Goal: Task Accomplishment & Management: Manage account settings

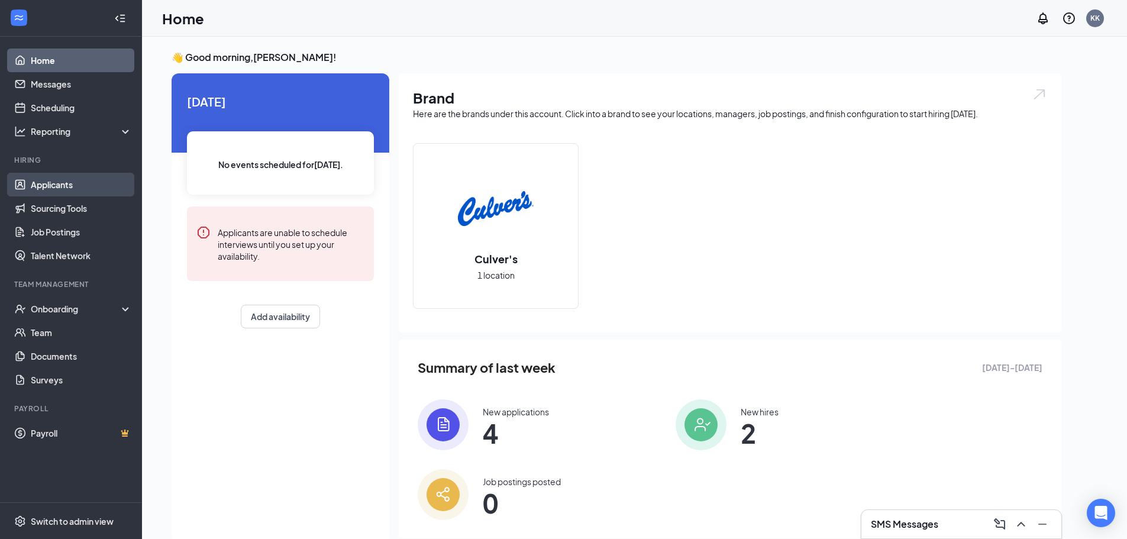
click at [94, 186] on link "Applicants" at bounding box center [81, 185] width 101 height 24
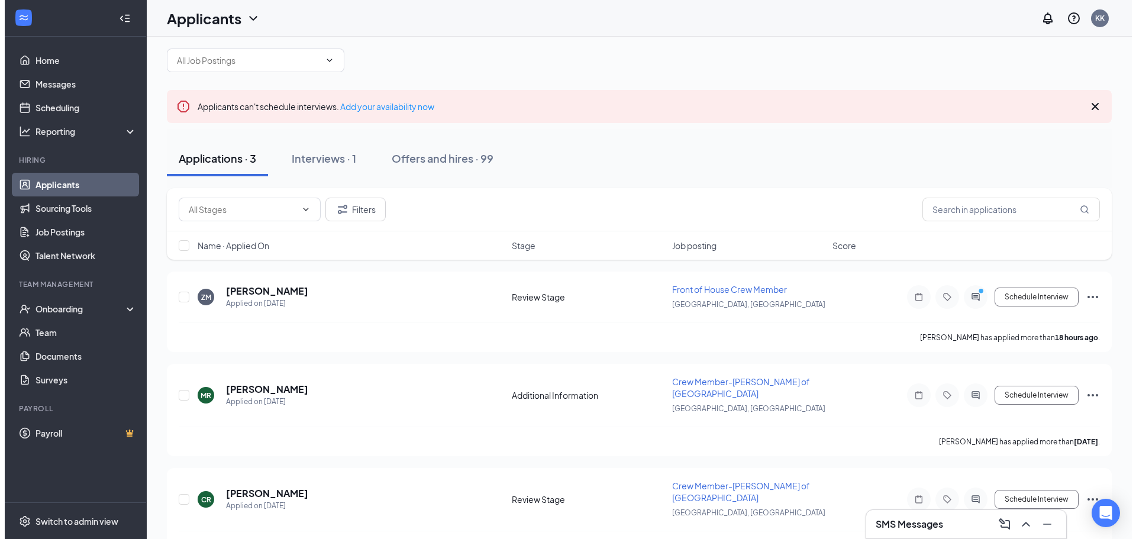
scroll to position [26, 0]
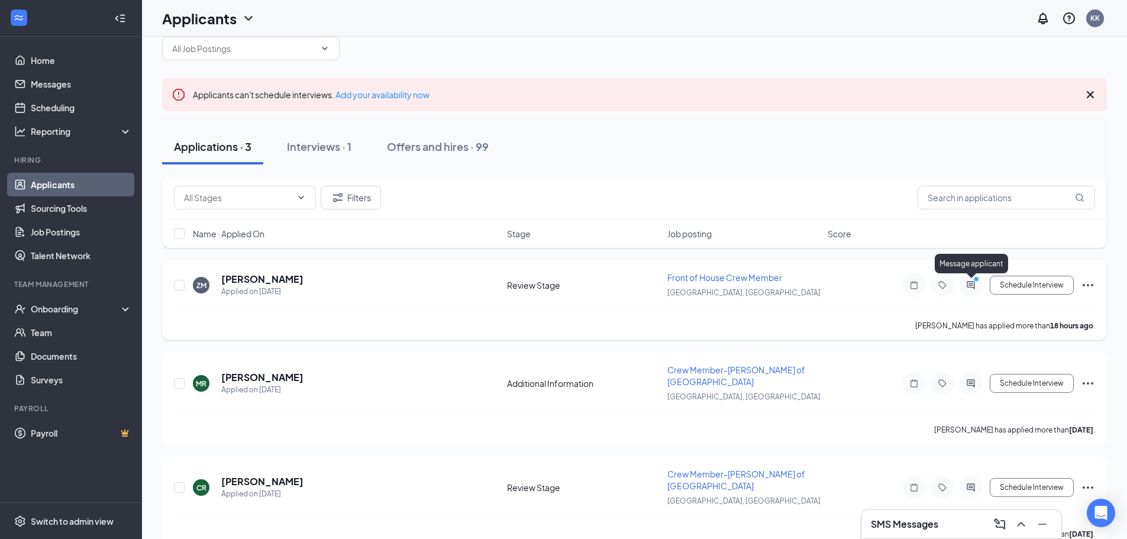
click at [972, 285] on icon "ActiveChat" at bounding box center [971, 285] width 8 height 8
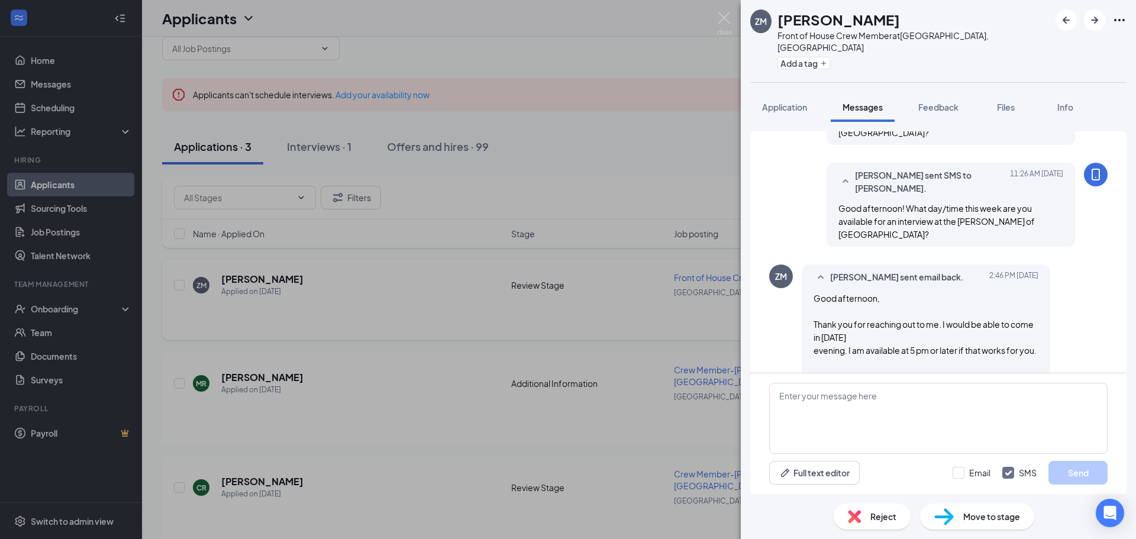
scroll to position [206, 0]
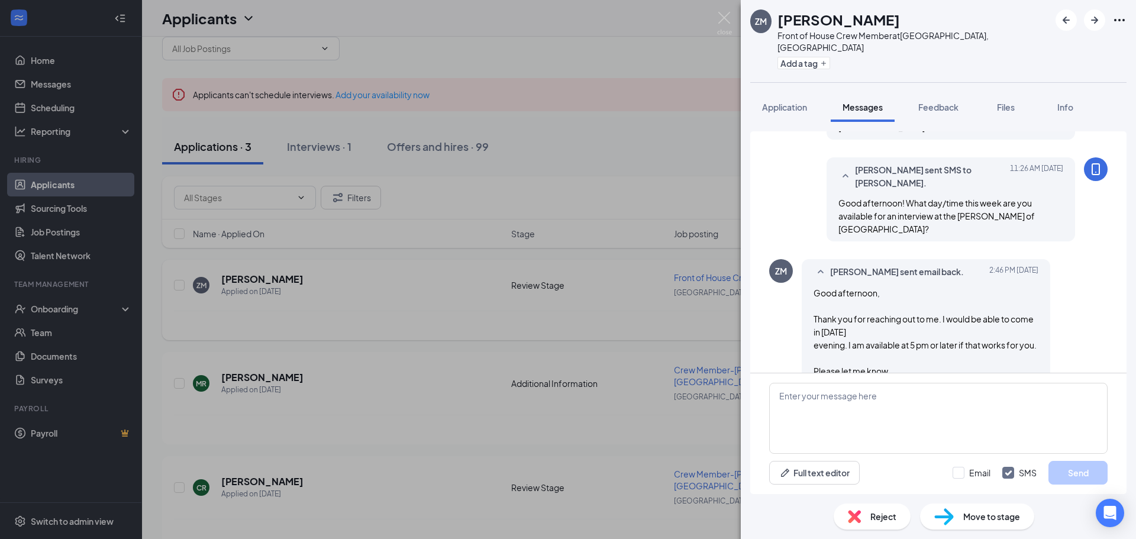
click at [626, 108] on div "ZM Zayd Miniya Front of House Crew Member at Verona, WI Add a tag Application M…" at bounding box center [568, 269] width 1136 height 539
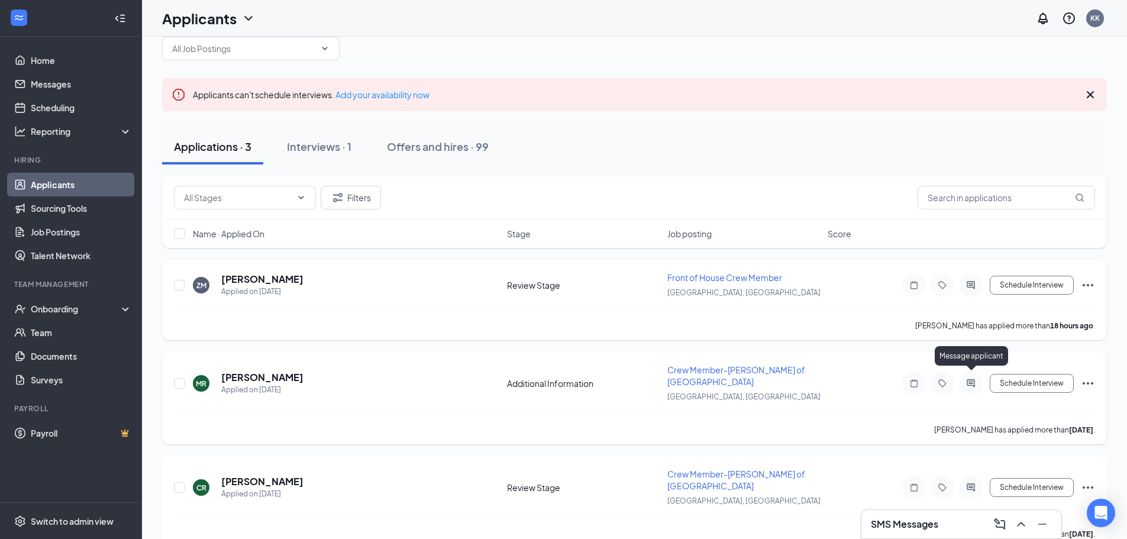
click at [969, 382] on icon "ActiveChat" at bounding box center [971, 383] width 14 height 9
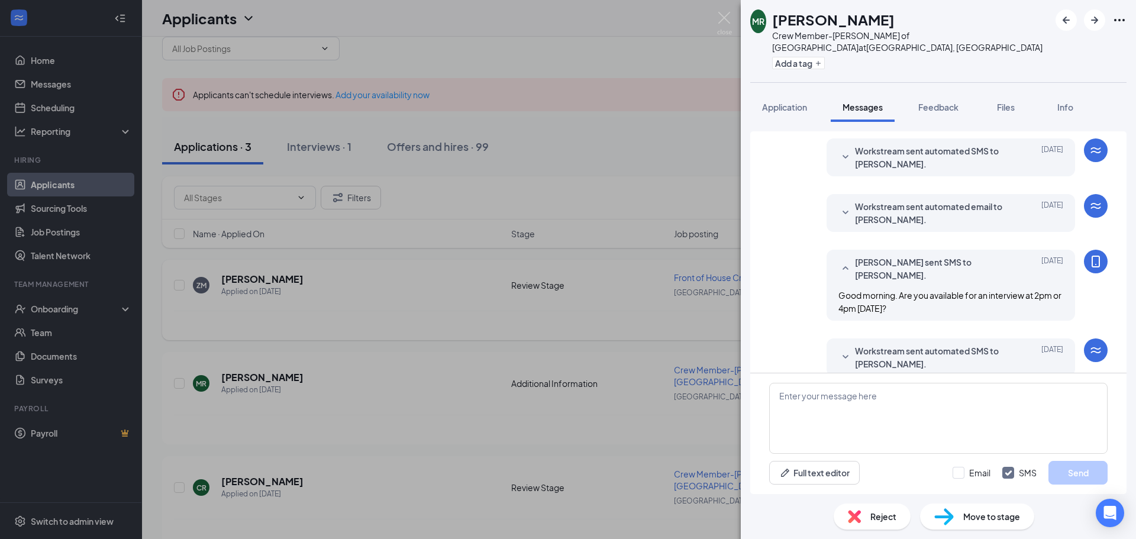
scroll to position [203, 0]
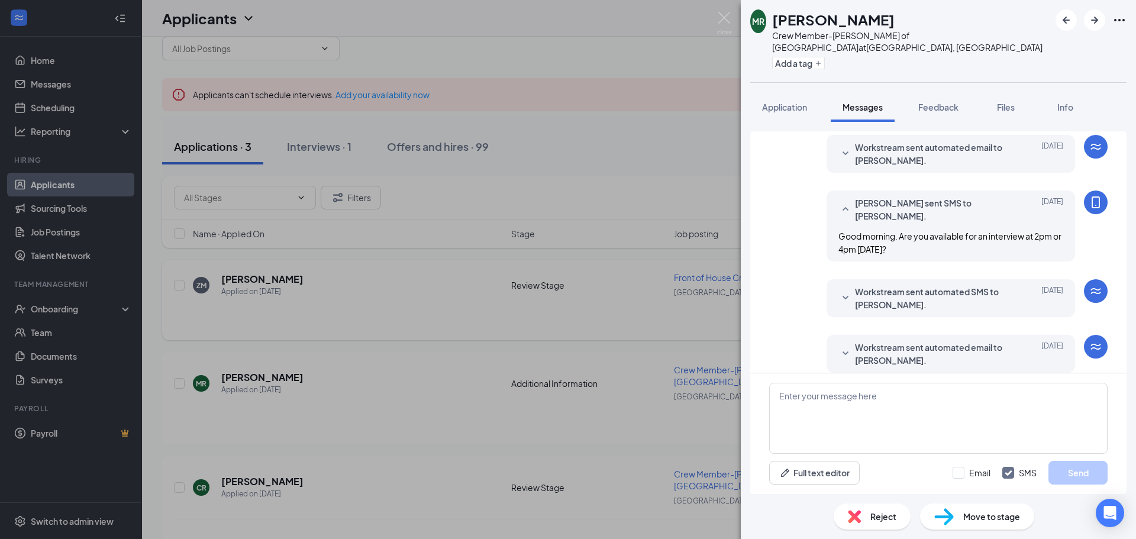
click at [682, 303] on div "MR Martin Runde Crew Member-Culver's of Verona at Verona, WI Add a tag Applicat…" at bounding box center [568, 269] width 1136 height 539
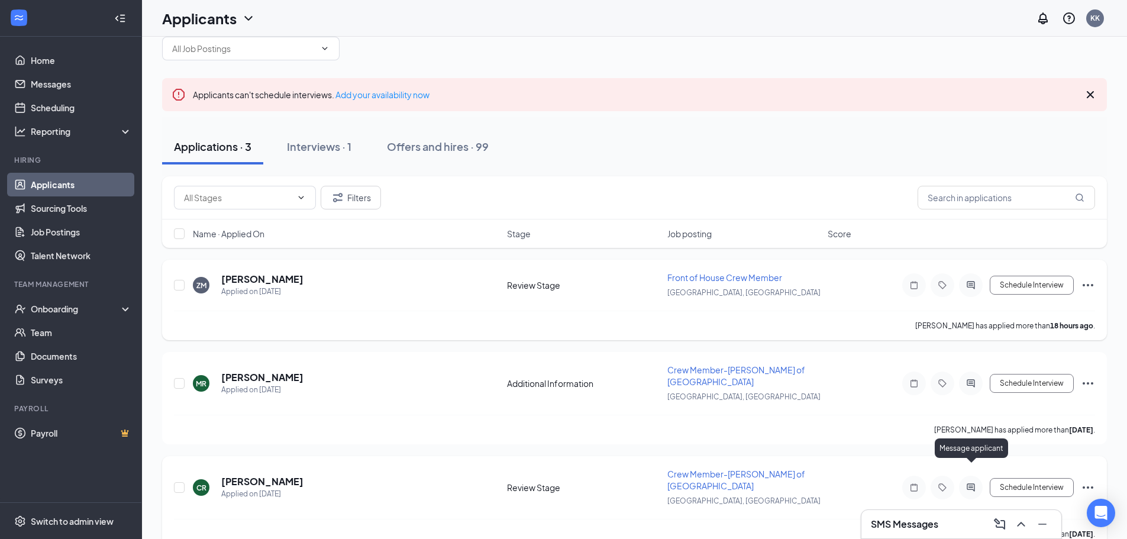
click at [971, 476] on div at bounding box center [971, 488] width 24 height 24
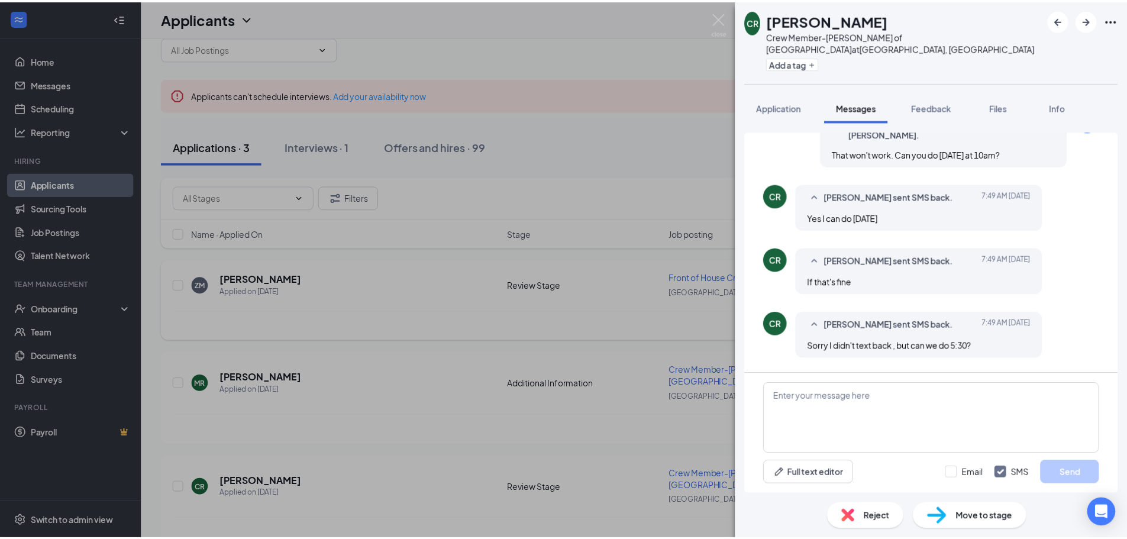
scroll to position [522, 0]
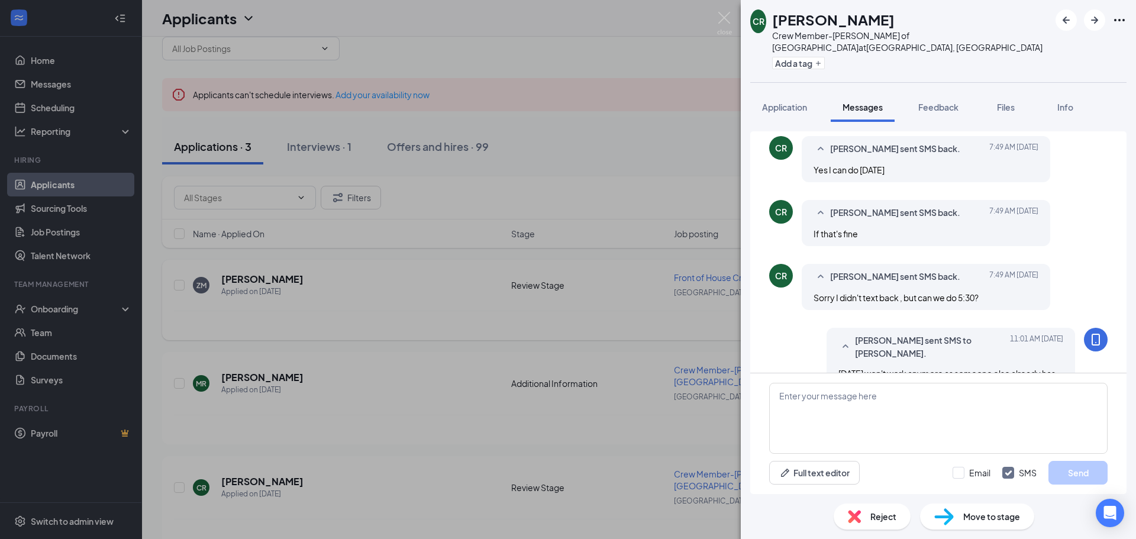
click at [586, 241] on div "CR callie richardson Crew Member-Culver's of Verona at Verona, WI Add a tag App…" at bounding box center [568, 269] width 1136 height 539
